Goal: Information Seeking & Learning: Find specific fact

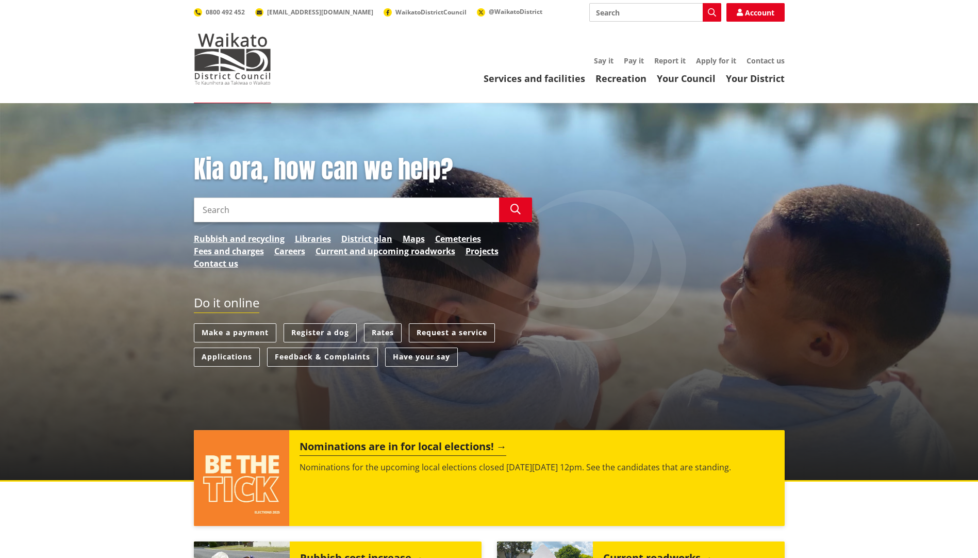
click at [251, 208] on input "Search" at bounding box center [346, 209] width 305 height 25
type input "Property search"
click at [508, 206] on button "Search" at bounding box center [515, 209] width 33 height 25
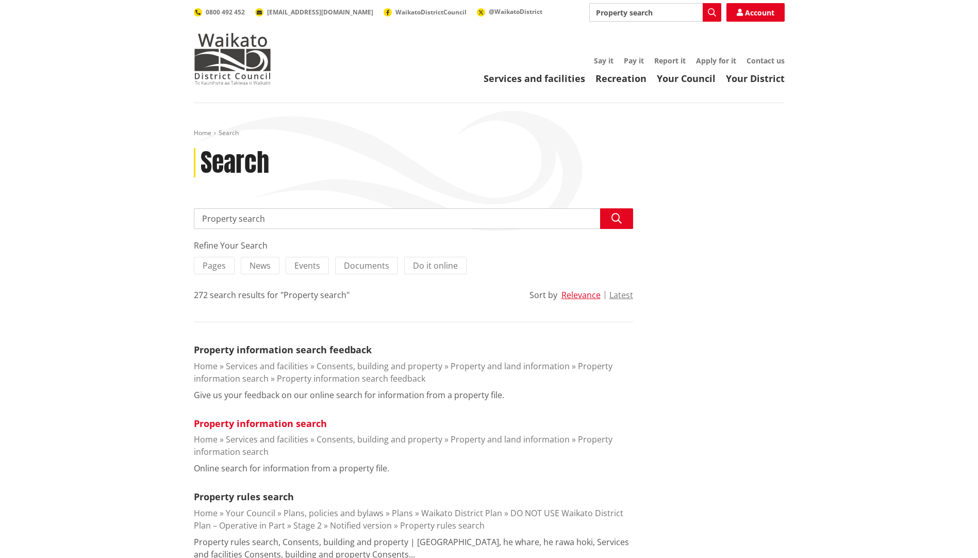
click at [252, 425] on link "Property information search" at bounding box center [260, 423] width 133 height 12
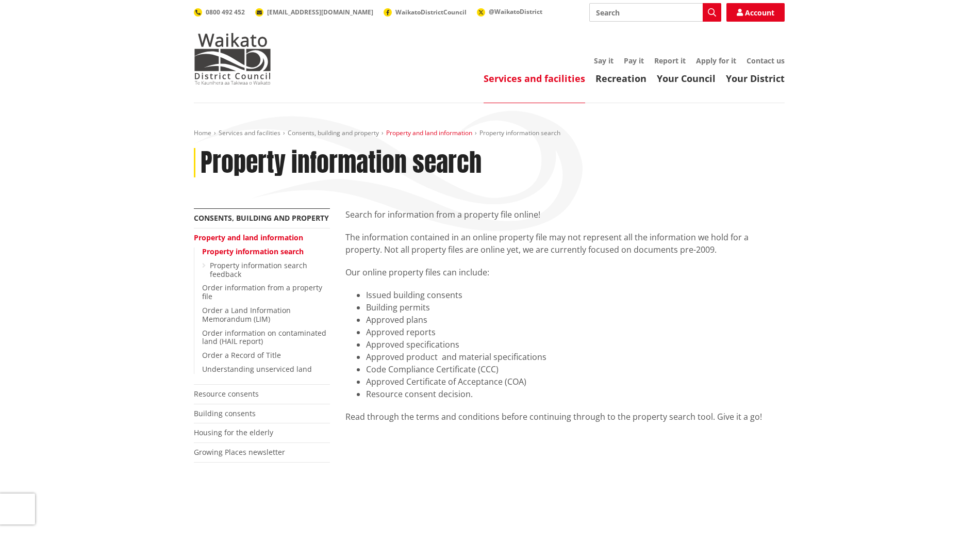
click at [403, 131] on link "Property and land information" at bounding box center [429, 132] width 86 height 9
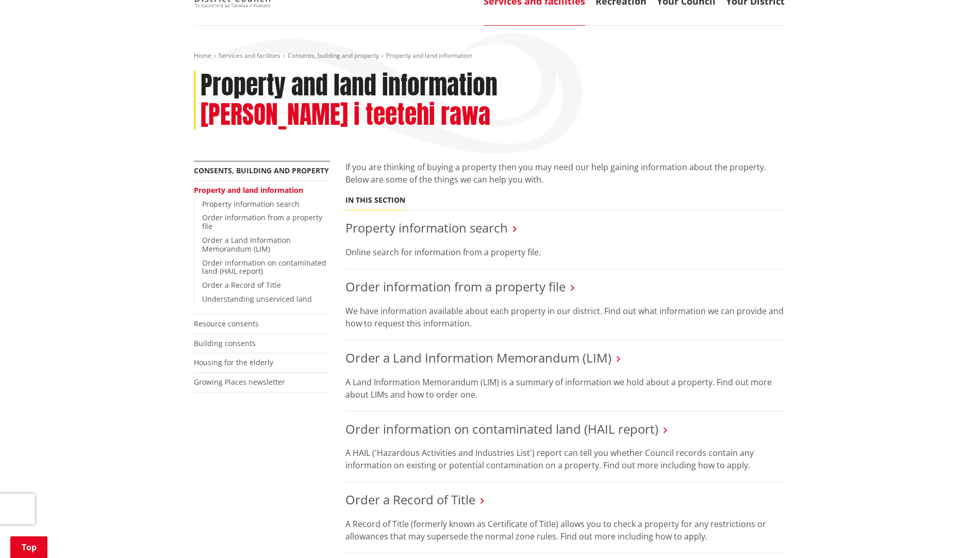
scroll to position [155, 0]
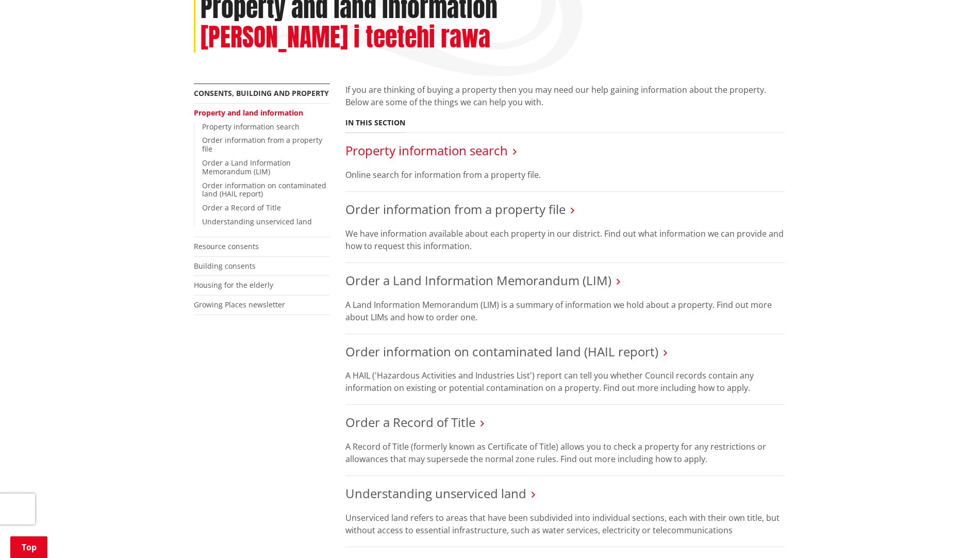
click at [396, 142] on link "Property information search" at bounding box center [426, 150] width 162 height 17
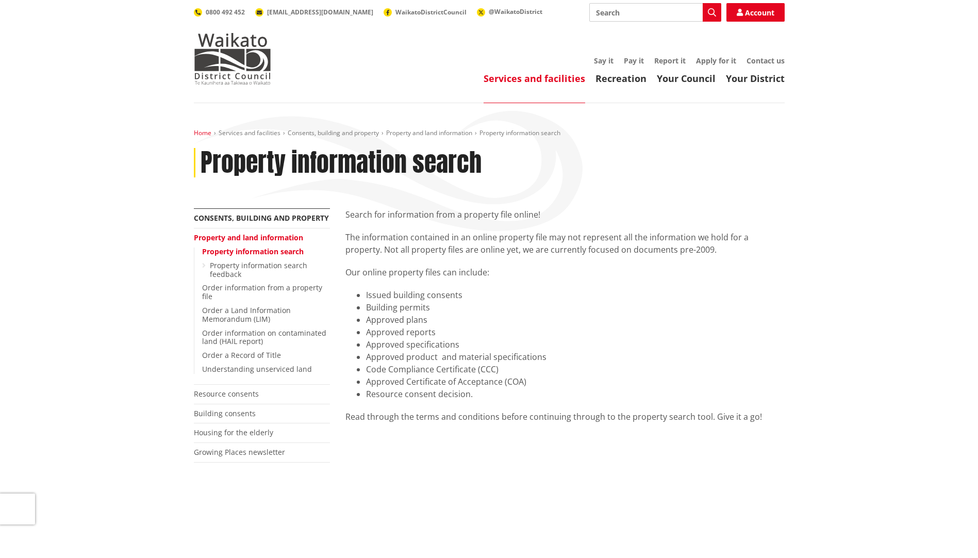
click at [196, 130] on link "Home" at bounding box center [203, 132] width 18 height 9
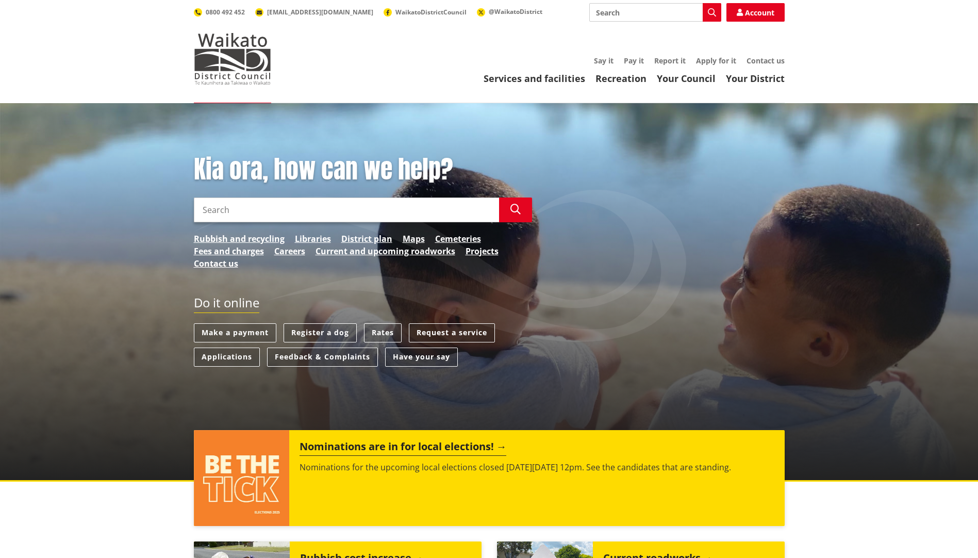
click at [239, 208] on input "Search" at bounding box center [346, 209] width 305 height 25
click at [521, 210] on button "Search" at bounding box center [515, 209] width 33 height 25
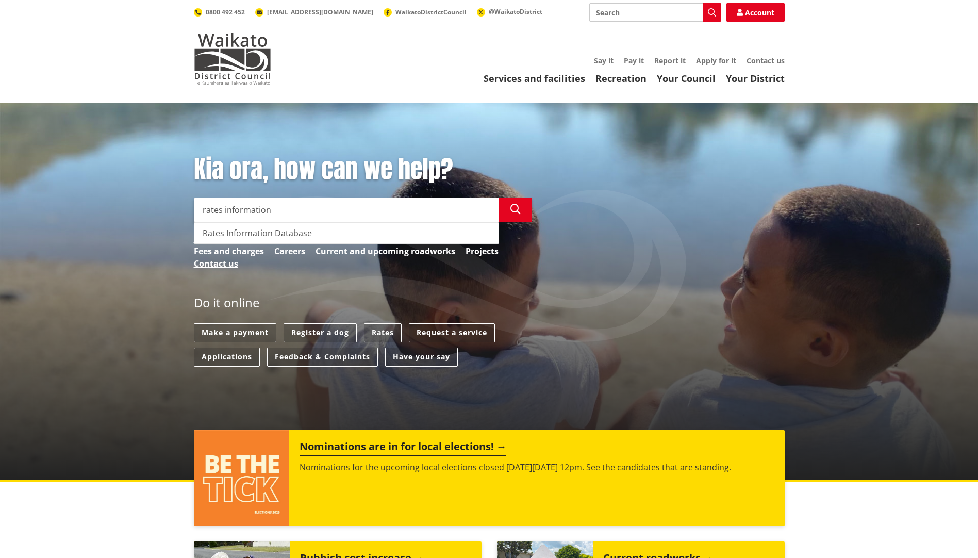
click at [336, 231] on div "Rates Information Database" at bounding box center [346, 233] width 304 height 21
type input "Rates Information Database"
click at [513, 210] on icon "button" at bounding box center [515, 209] width 10 height 10
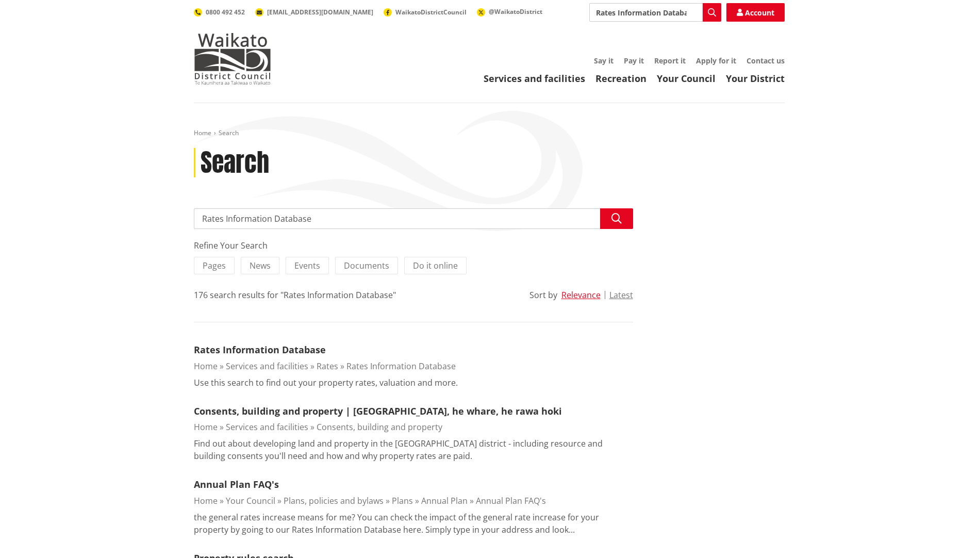
click at [301, 222] on input "Rates Information Database" at bounding box center [413, 218] width 439 height 21
click at [220, 216] on input "Rates Information Database" at bounding box center [413, 218] width 439 height 21
click at [197, 217] on input "Rates Information Database" at bounding box center [413, 218] width 439 height 21
type input "3Rates Information Database"
click at [275, 350] on link "Rates Information Database" at bounding box center [260, 349] width 132 height 12
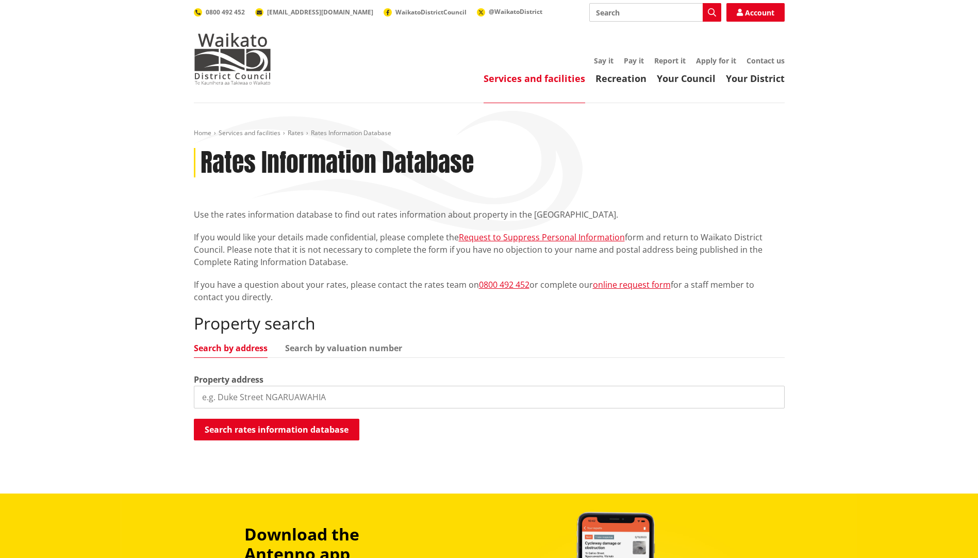
click at [230, 392] on input "search" at bounding box center [489, 396] width 591 height 23
click at [298, 418] on div "Property search Search by address Search by valuation number Property address […" at bounding box center [489, 377] width 591 height 128
click at [297, 423] on button "Search rates information database" at bounding box center [276, 429] width 165 height 22
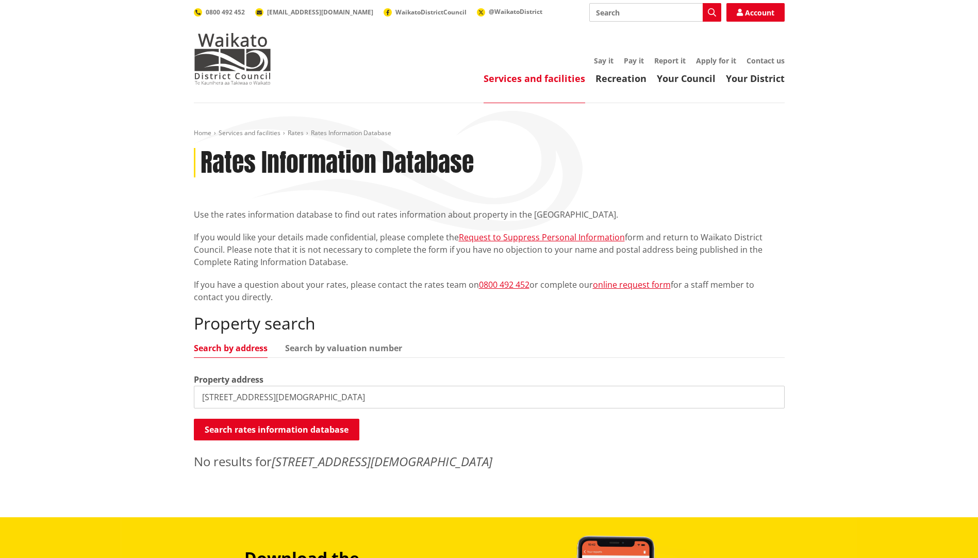
click at [233, 397] on input "[STREET_ADDRESS][DEMOGRAPHIC_DATA]" at bounding box center [489, 396] width 591 height 23
click at [208, 397] on input "[STREET_ADDRESS][DEMOGRAPHIC_DATA]" at bounding box center [489, 396] width 591 height 23
type input "[DEMOGRAPHIC_DATA][GEOGRAPHIC_DATA]"
click at [230, 429] on button "Search rates information database" at bounding box center [276, 429] width 165 height 22
